Goal: Check status: Check status

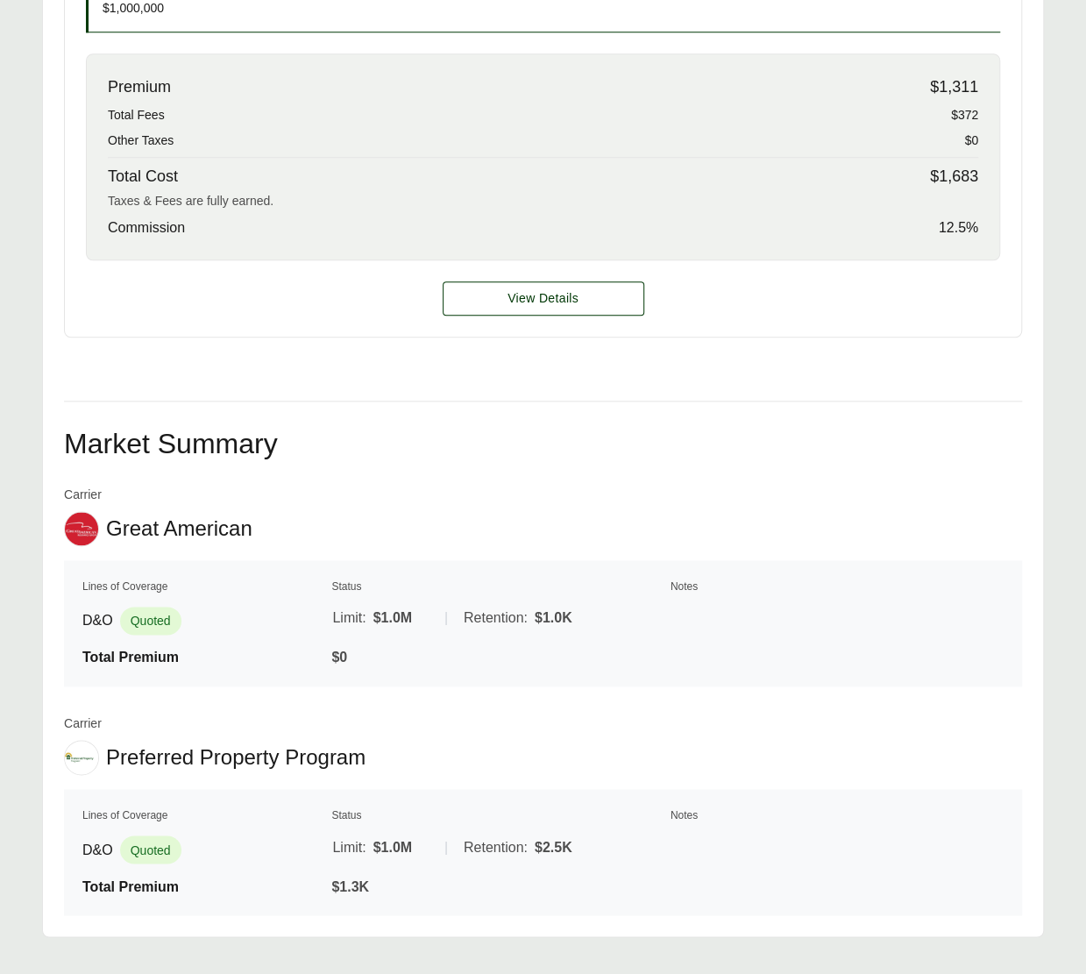
scroll to position [771, 0]
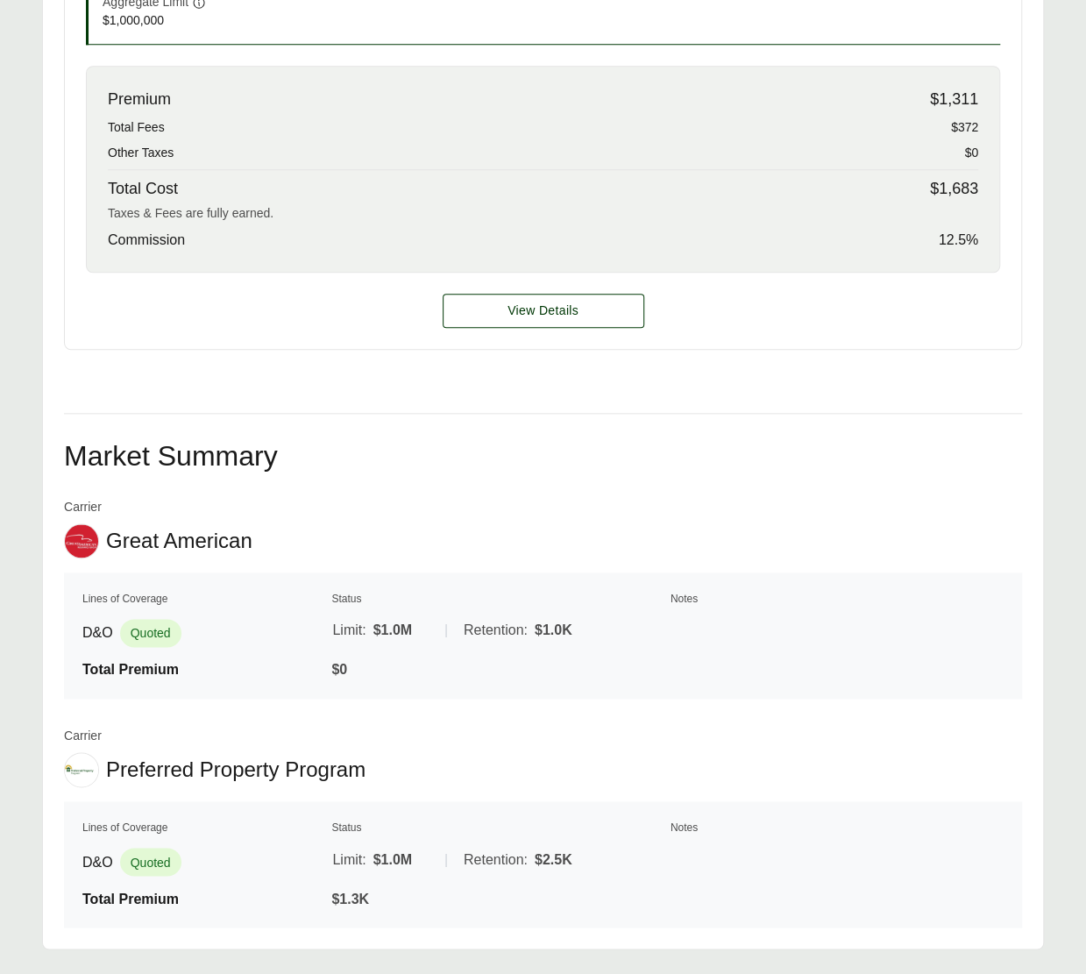
click at [359, 577] on table "Lines of Coverage Status Notes D&O Quoted Limit: $1.0M | Retention: $1.0K Total…" at bounding box center [543, 635] width 958 height 126
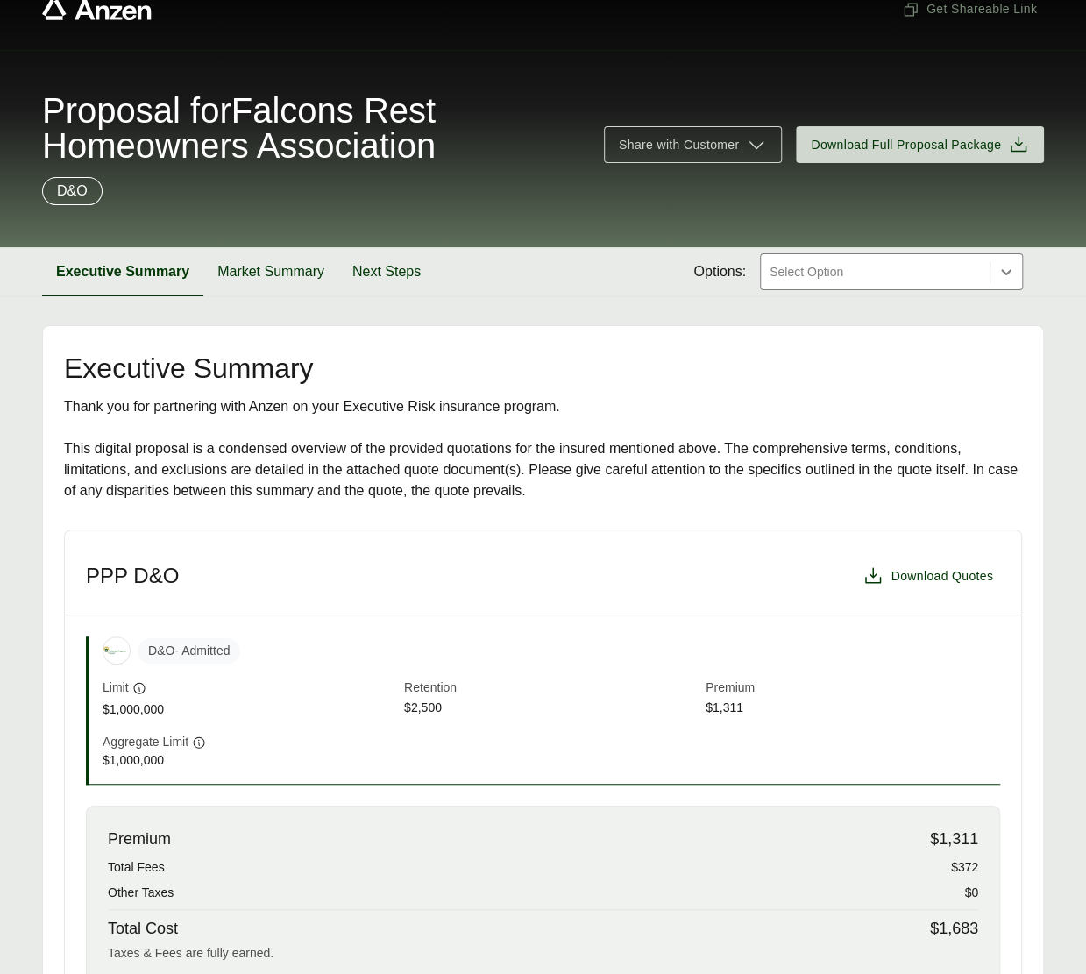
scroll to position [18, 0]
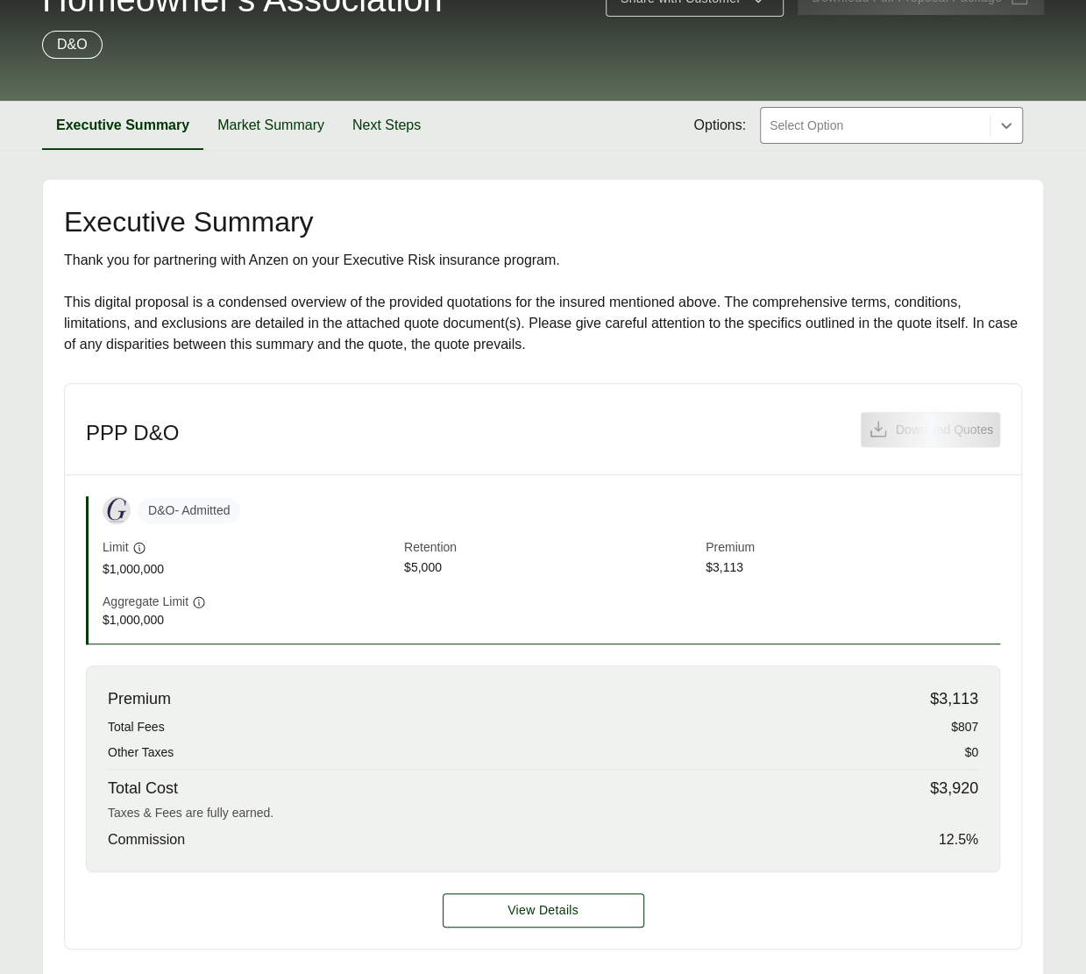
scroll to position [205, 0]
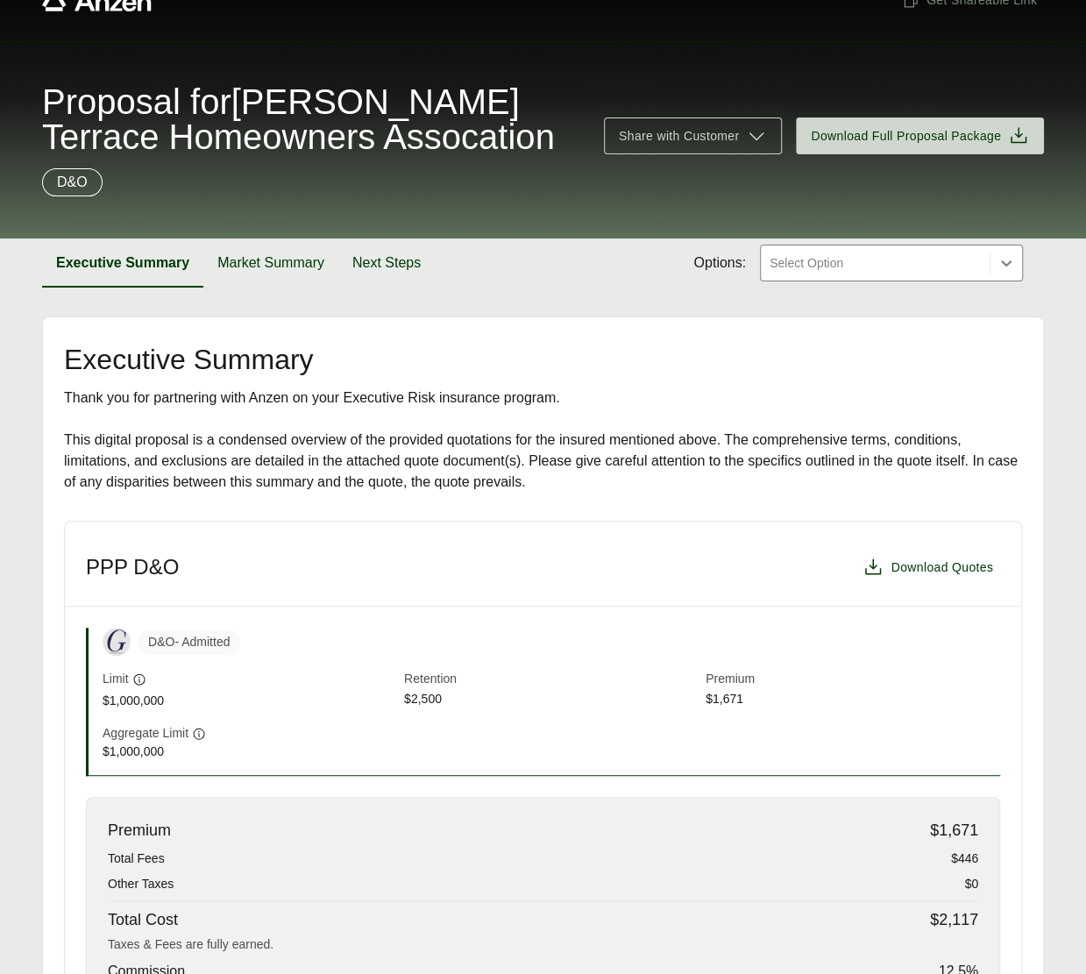
scroll to position [5, 0]
